Goal: Find contact information: Find contact information

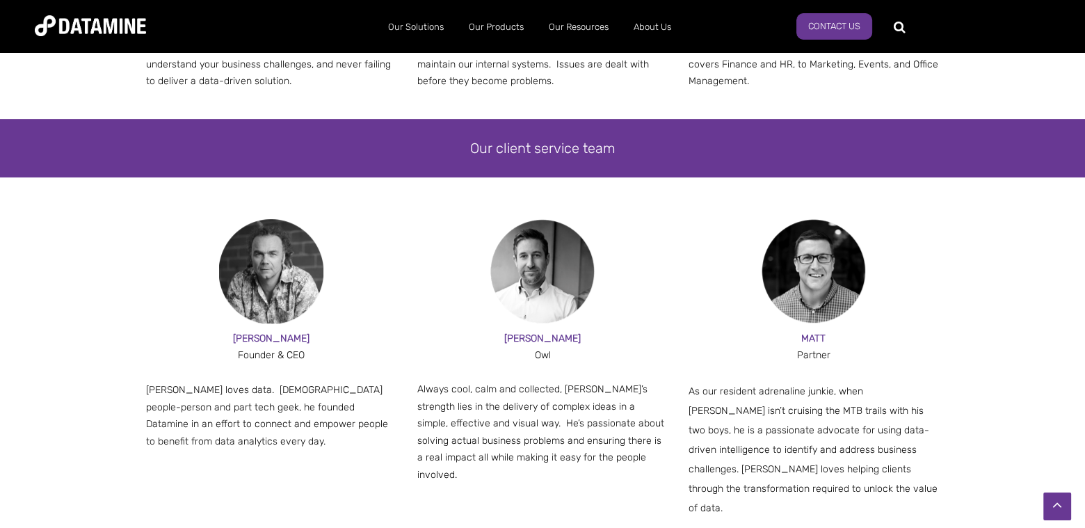
scroll to position [765, 0]
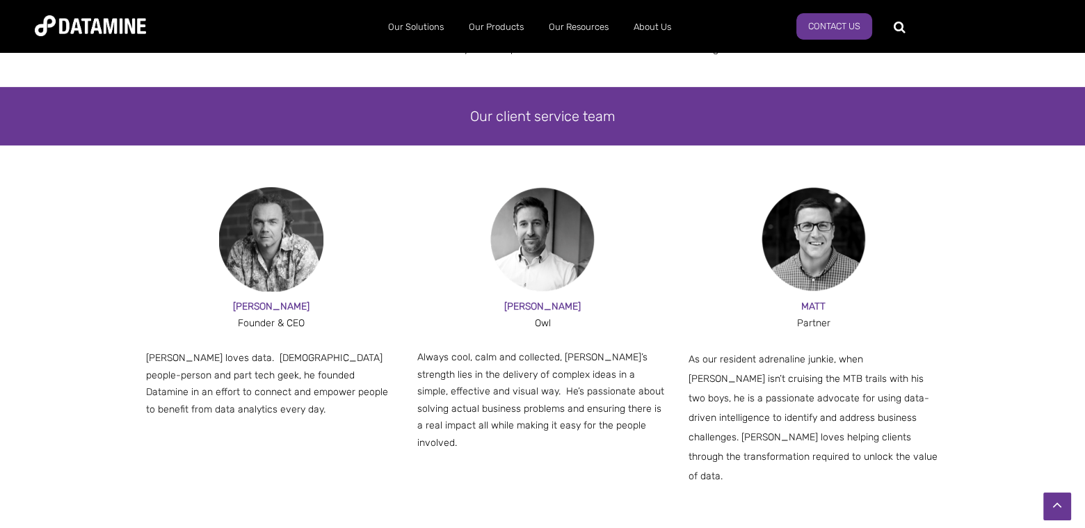
click at [284, 248] on img at bounding box center [271, 239] width 104 height 104
click at [266, 306] on span "PAUL" at bounding box center [271, 306] width 76 height 12
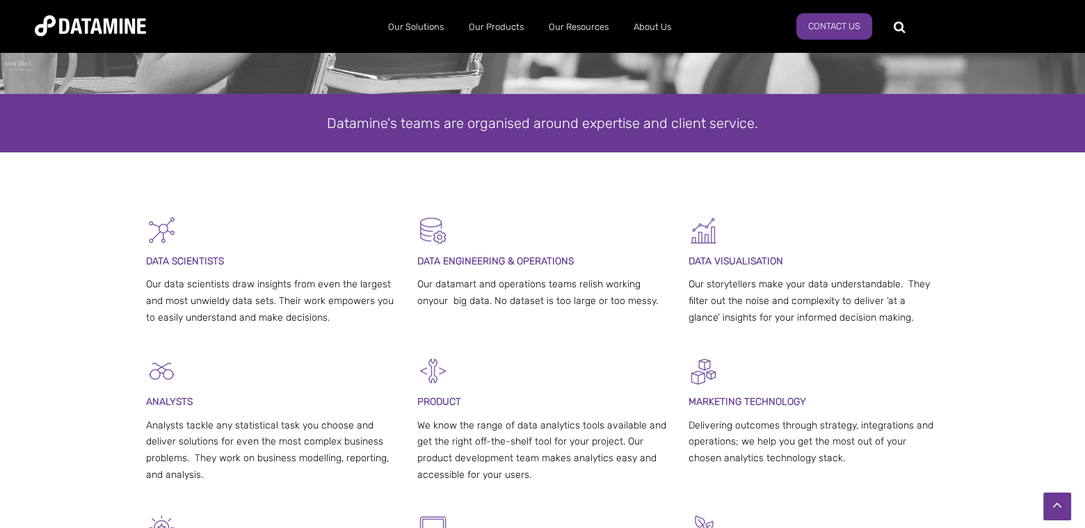
scroll to position [0, 0]
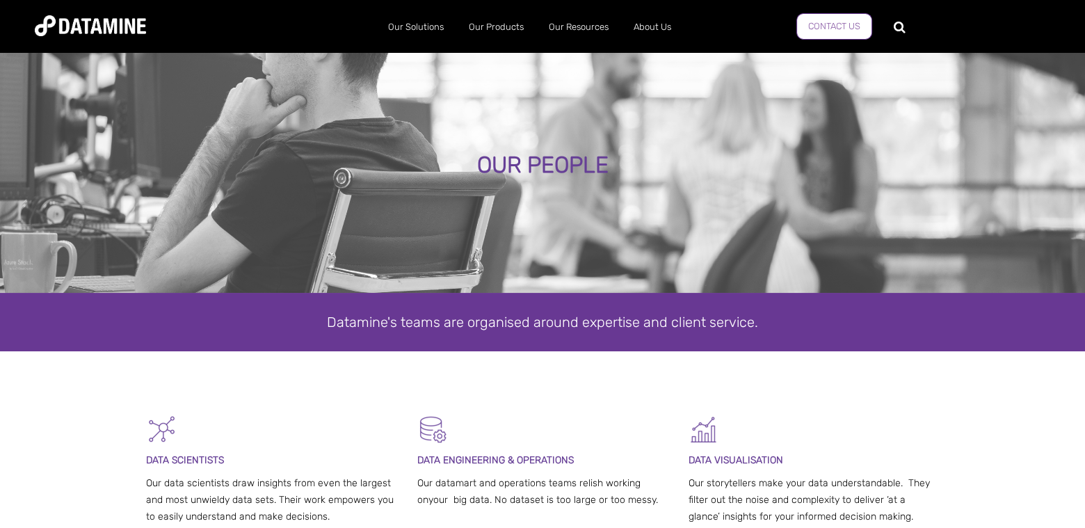
click at [839, 22] on link "Contact us" at bounding box center [834, 26] width 76 height 26
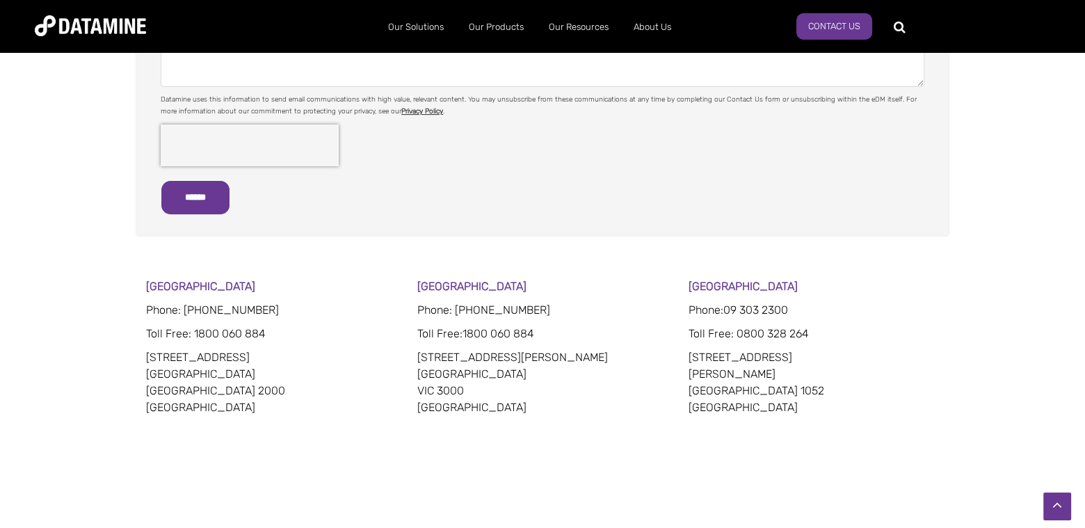
scroll to position [695, 0]
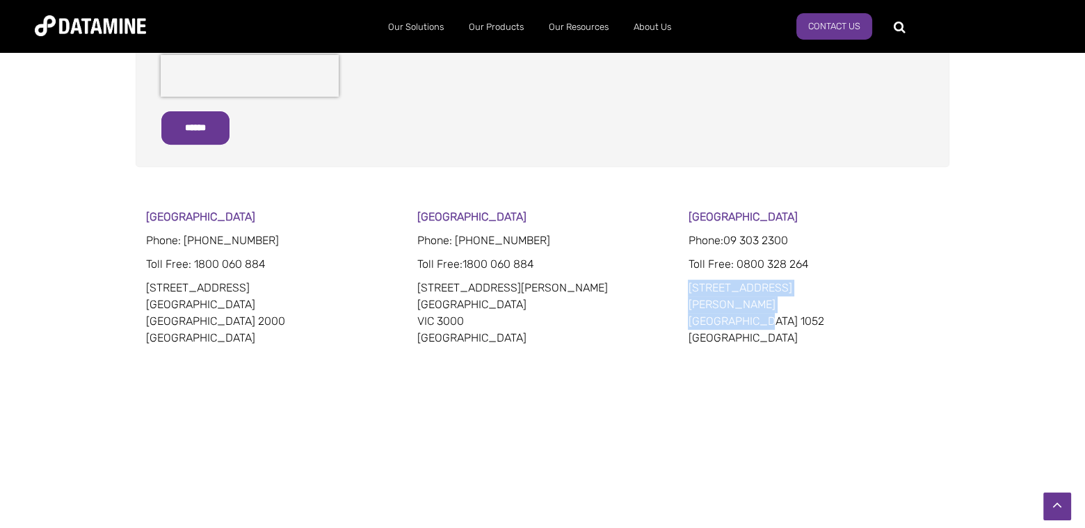
drag, startPoint x: 766, startPoint y: 318, endPoint x: 686, endPoint y: 286, distance: 86.8
click at [686, 286] on div "[GEOGRAPHIC_DATA] Phone: [PHONE_NUMBER] Toll Free : 1800 060 884 [STREET_ADDRES…" at bounding box center [542, 398] width 793 height 378
copy p "[STREET_ADDRESS][PERSON_NAME]"
